Goal: Use online tool/utility: Utilize a website feature to perform a specific function

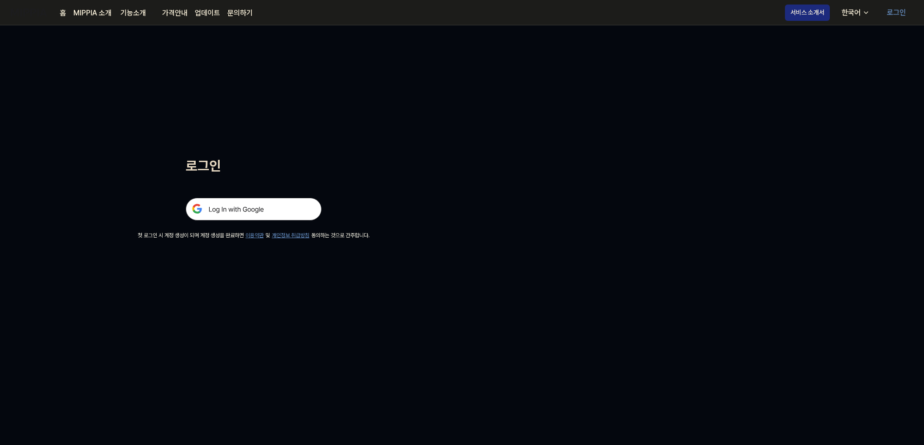
click at [221, 207] on img at bounding box center [254, 209] width 136 height 23
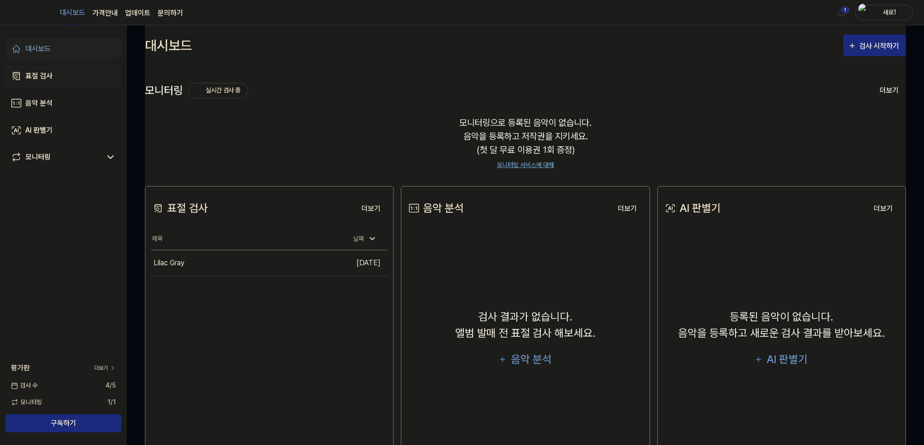
click at [54, 78] on link "표절 검사" at bounding box center [63, 76] width 116 height 22
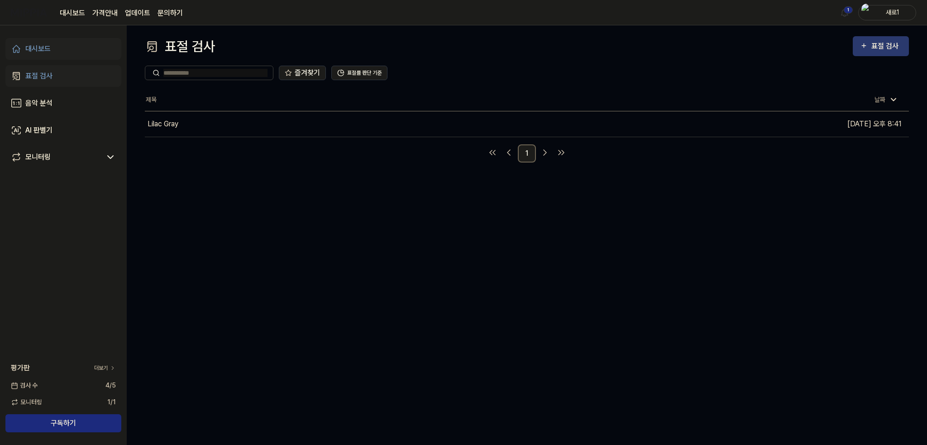
click at [871, 52] on div "표절 검사" at bounding box center [881, 46] width 42 height 12
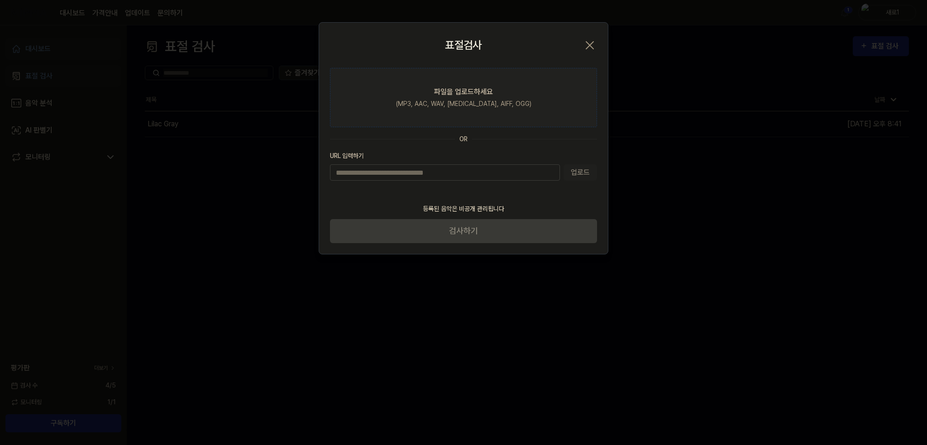
click at [456, 108] on label "파일을 업로드하세요 (MP3, AAC, WAV, [MEDICAL_DATA], AIFF, OGG)" at bounding box center [463, 97] width 267 height 59
click at [0, 0] on input "파일을 업로드하세요 (MP3, AAC, WAV, [MEDICAL_DATA], AIFF, OGG)" at bounding box center [0, 0] width 0 height 0
click at [462, 103] on div "(MP3, AAC, WAV, [MEDICAL_DATA], AIFF, OGG)" at bounding box center [463, 104] width 135 height 10
click at [0, 0] on input "파일을 업로드하세요 (MP3, AAC, WAV, [MEDICAL_DATA], AIFF, OGG)" at bounding box center [0, 0] width 0 height 0
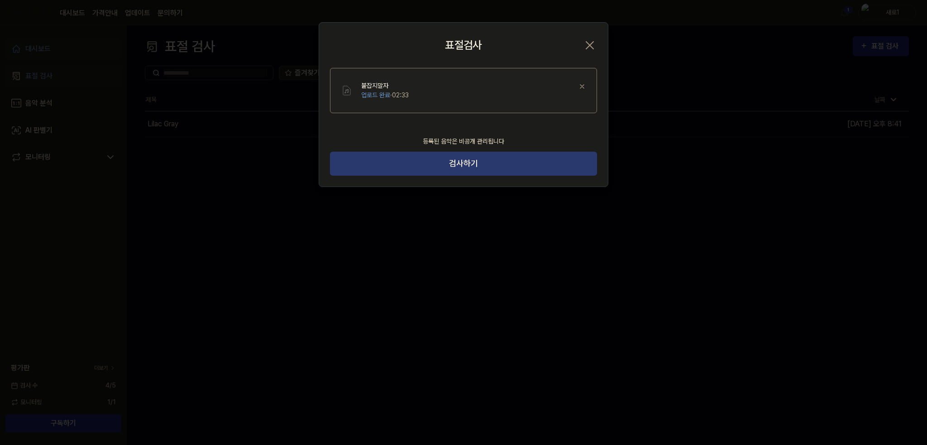
click at [530, 162] on button "검사하기" at bounding box center [463, 164] width 267 height 24
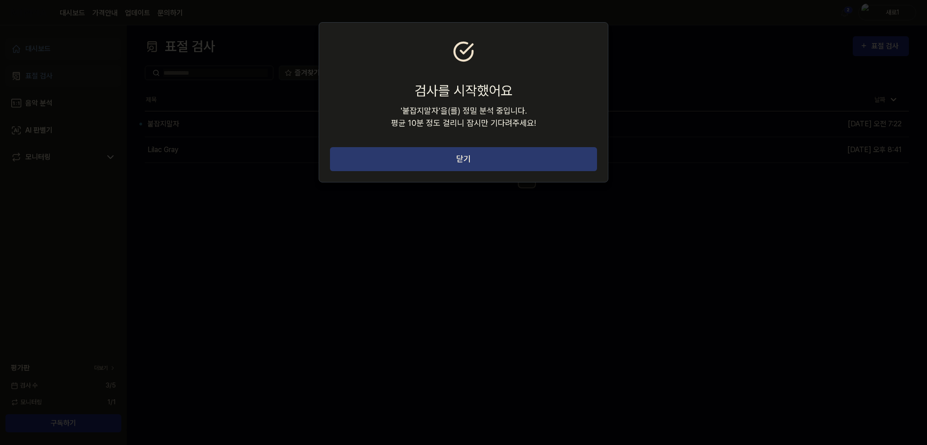
click at [386, 153] on button "닫기" at bounding box center [463, 159] width 267 height 24
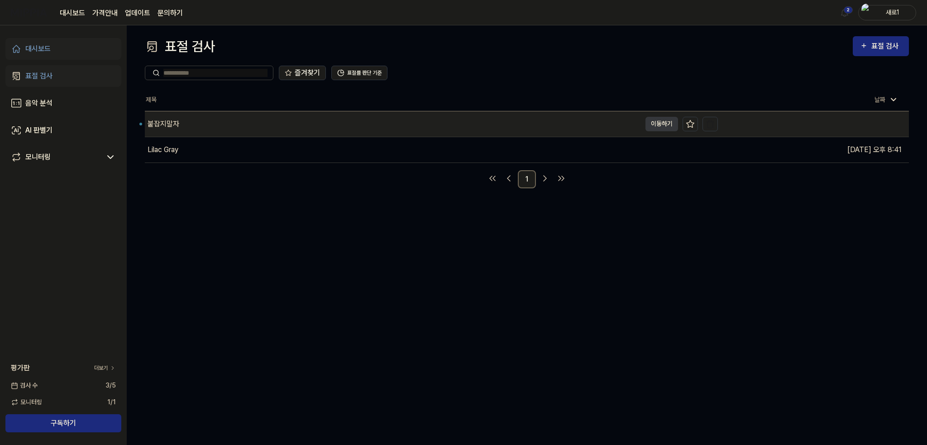
click at [225, 117] on div "붙잡지말자" at bounding box center [393, 123] width 496 height 25
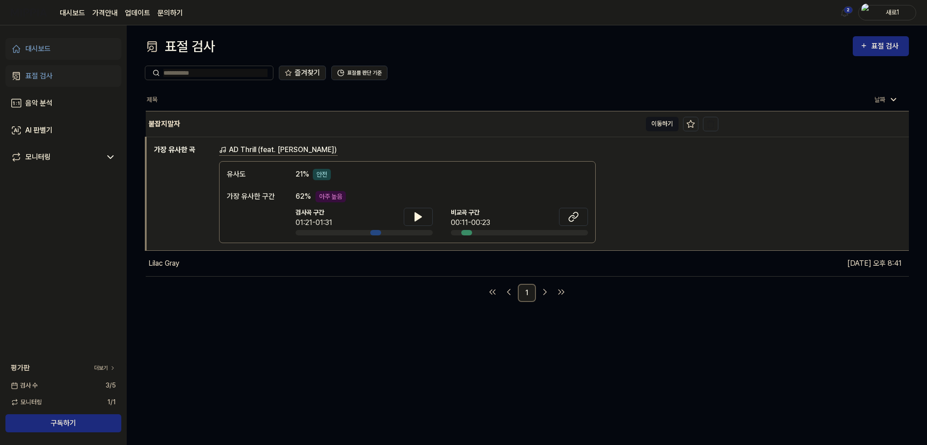
click at [657, 123] on button "이동하기" at bounding box center [662, 124] width 33 height 14
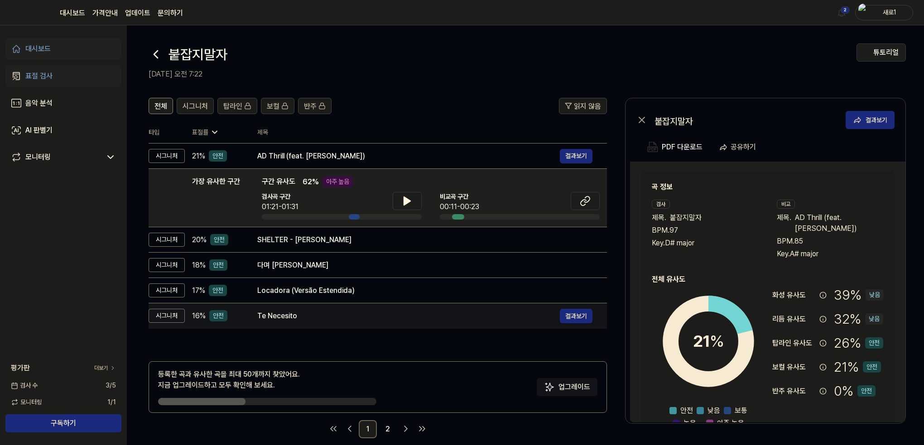
click at [355, 322] on div "Te Necesito 결과보기" at bounding box center [424, 316] width 335 height 14
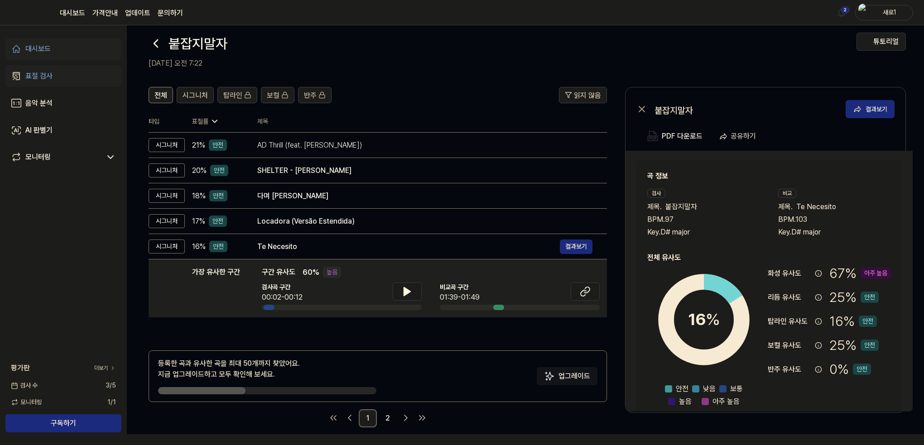
scroll to position [11, 0]
